Goal: Find specific page/section: Find specific page/section

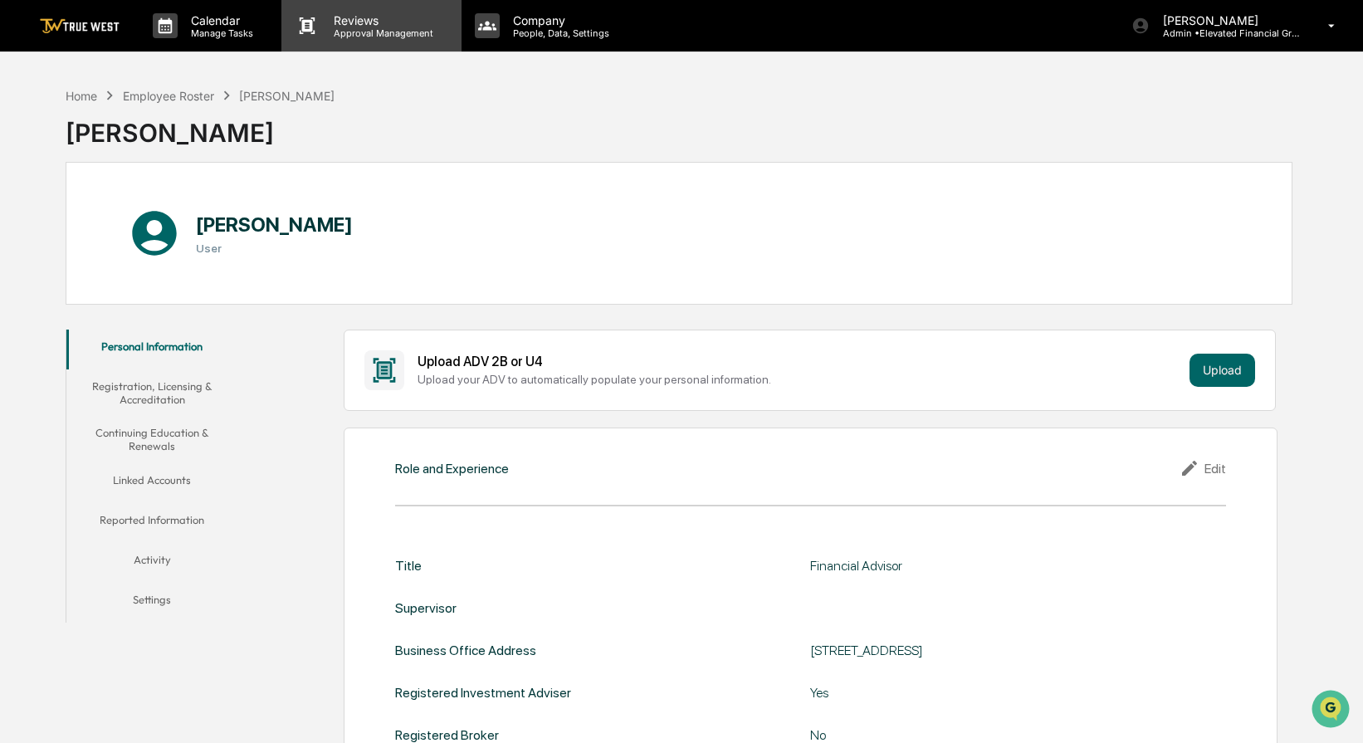
click at [407, 33] on p "Approval Management" at bounding box center [380, 33] width 121 height 12
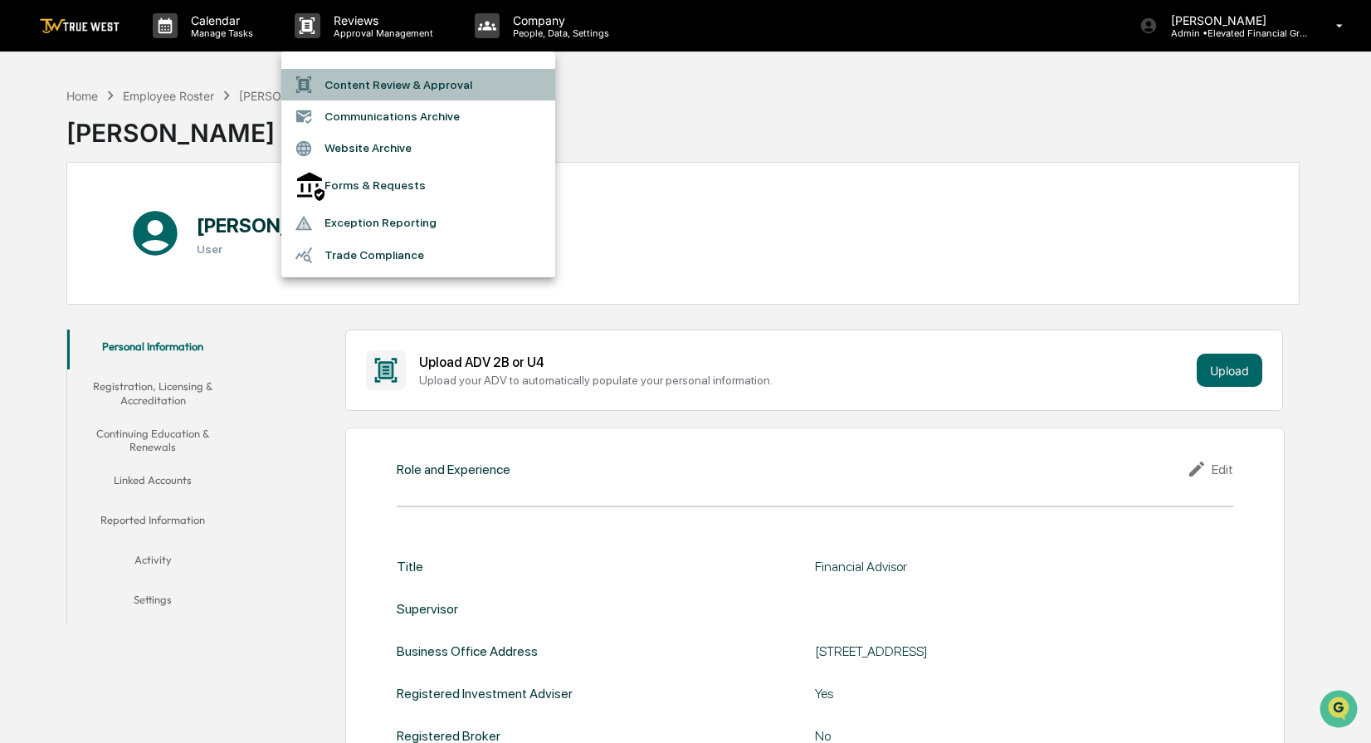
click at [384, 92] on li "Content Review & Approval" at bounding box center [418, 85] width 274 height 32
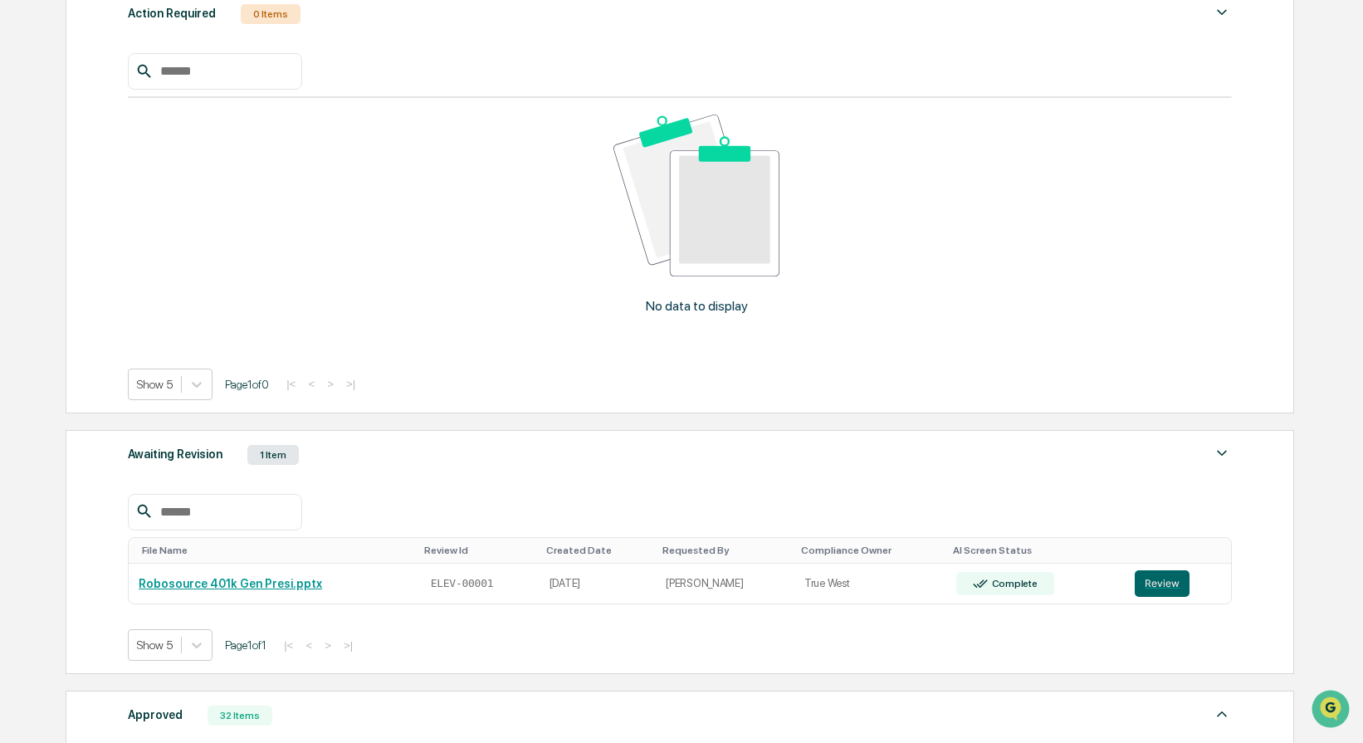
scroll to position [272, 0]
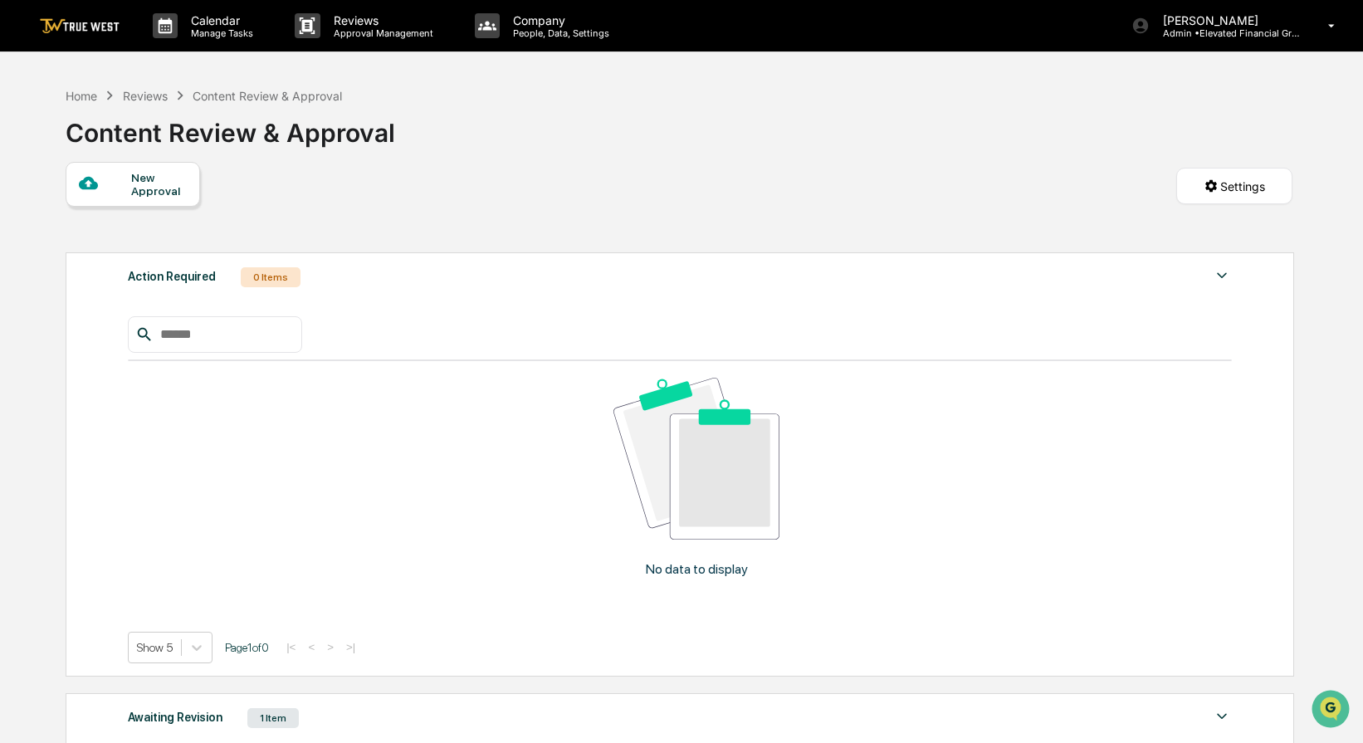
scroll to position [0, 0]
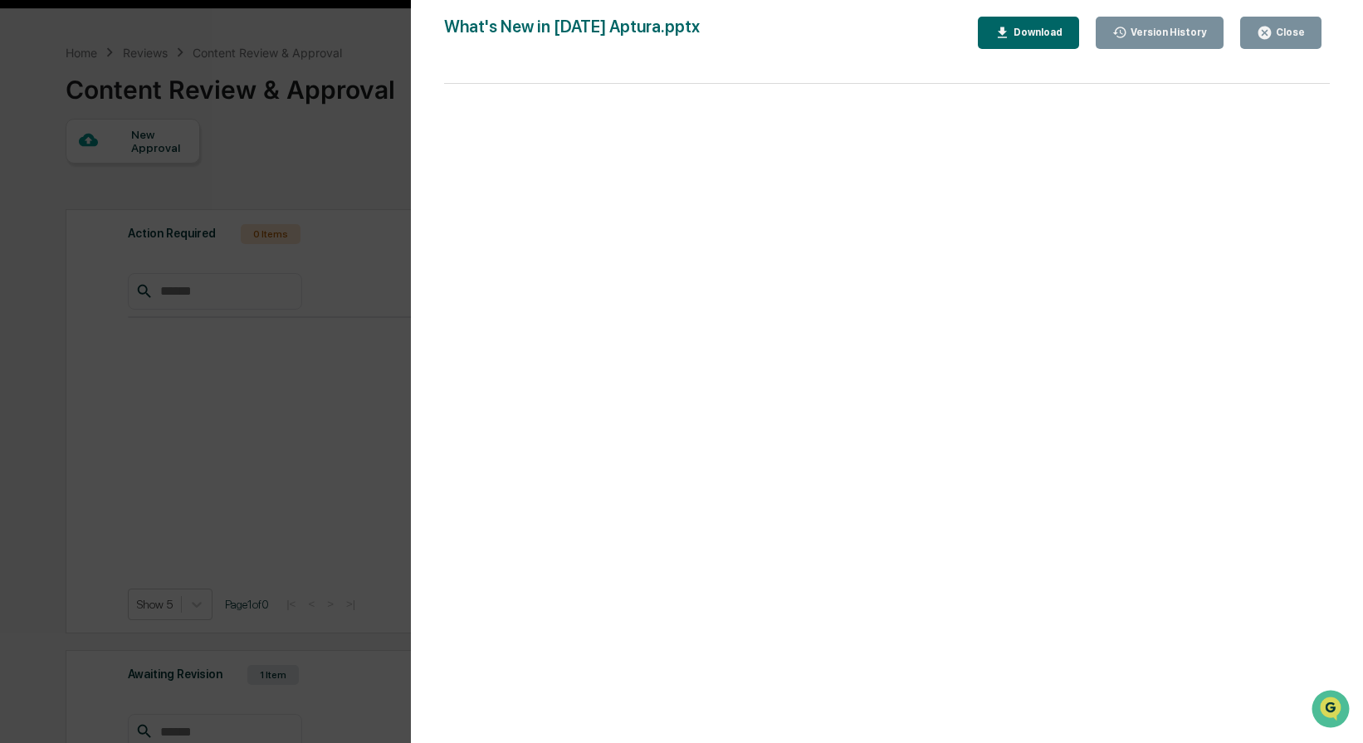
scroll to position [32, 0]
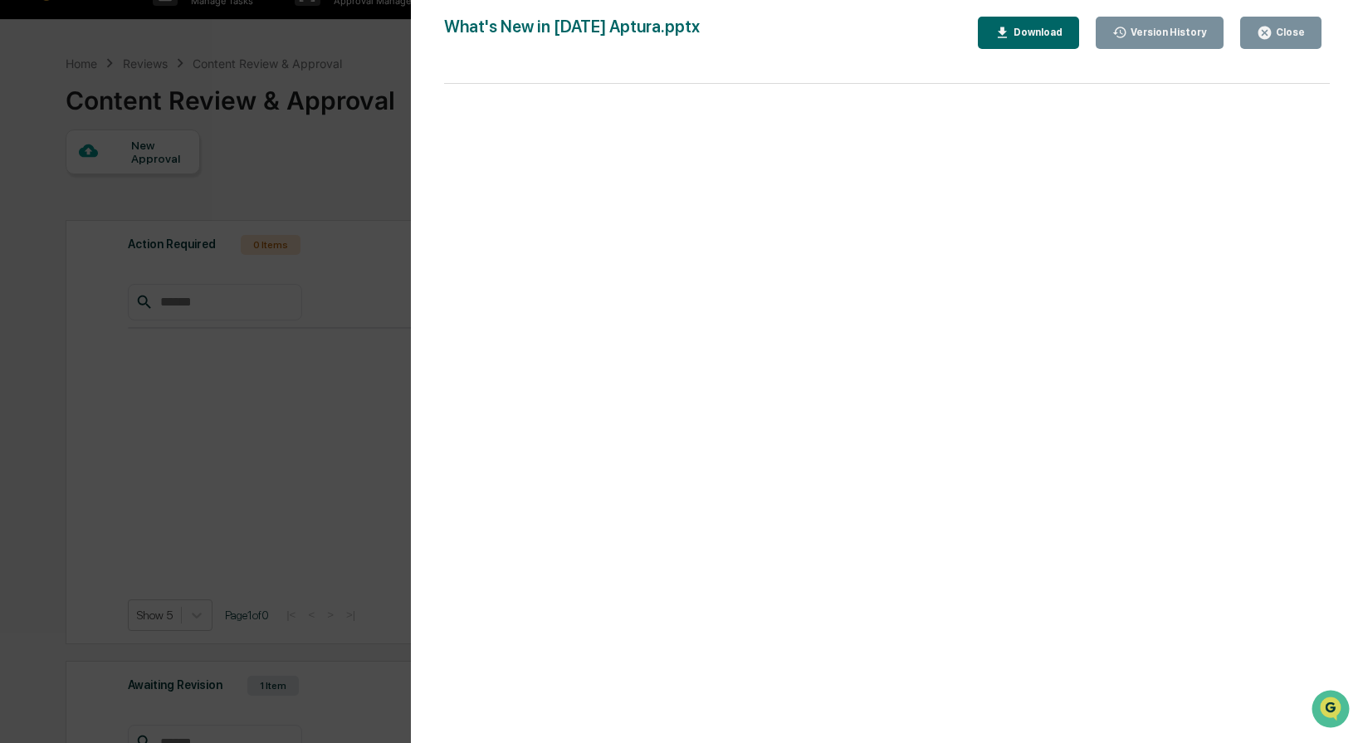
click at [1308, 37] on button "Close" at bounding box center [1280, 33] width 81 height 32
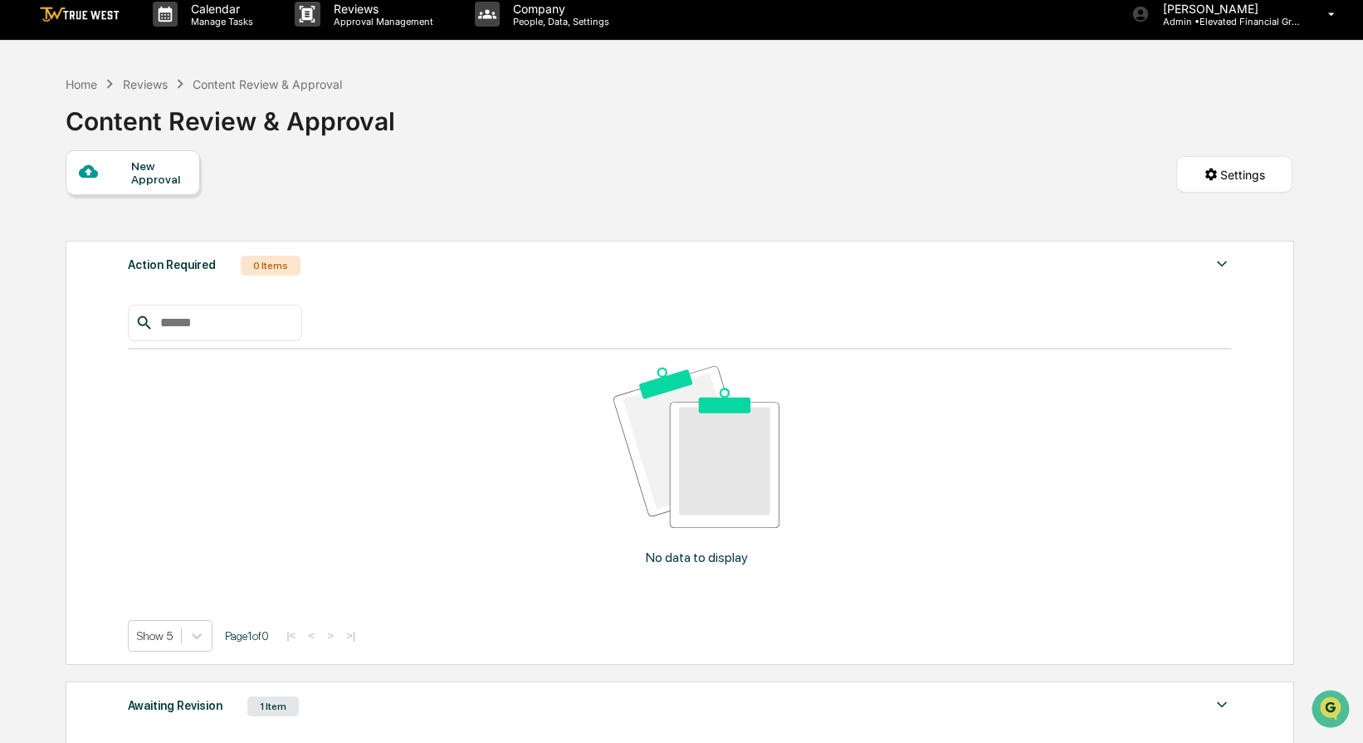
scroll to position [0, 0]
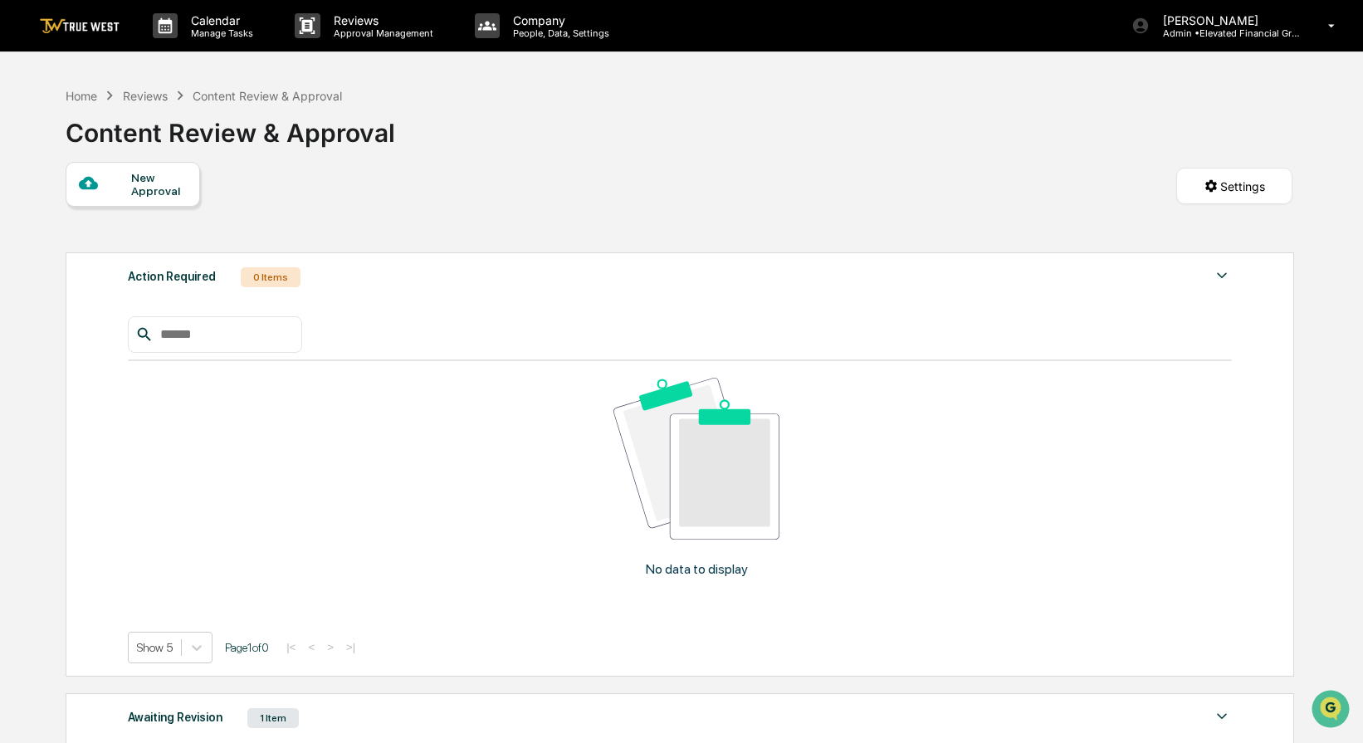
type input "****"
